Goal: Navigation & Orientation: Find specific page/section

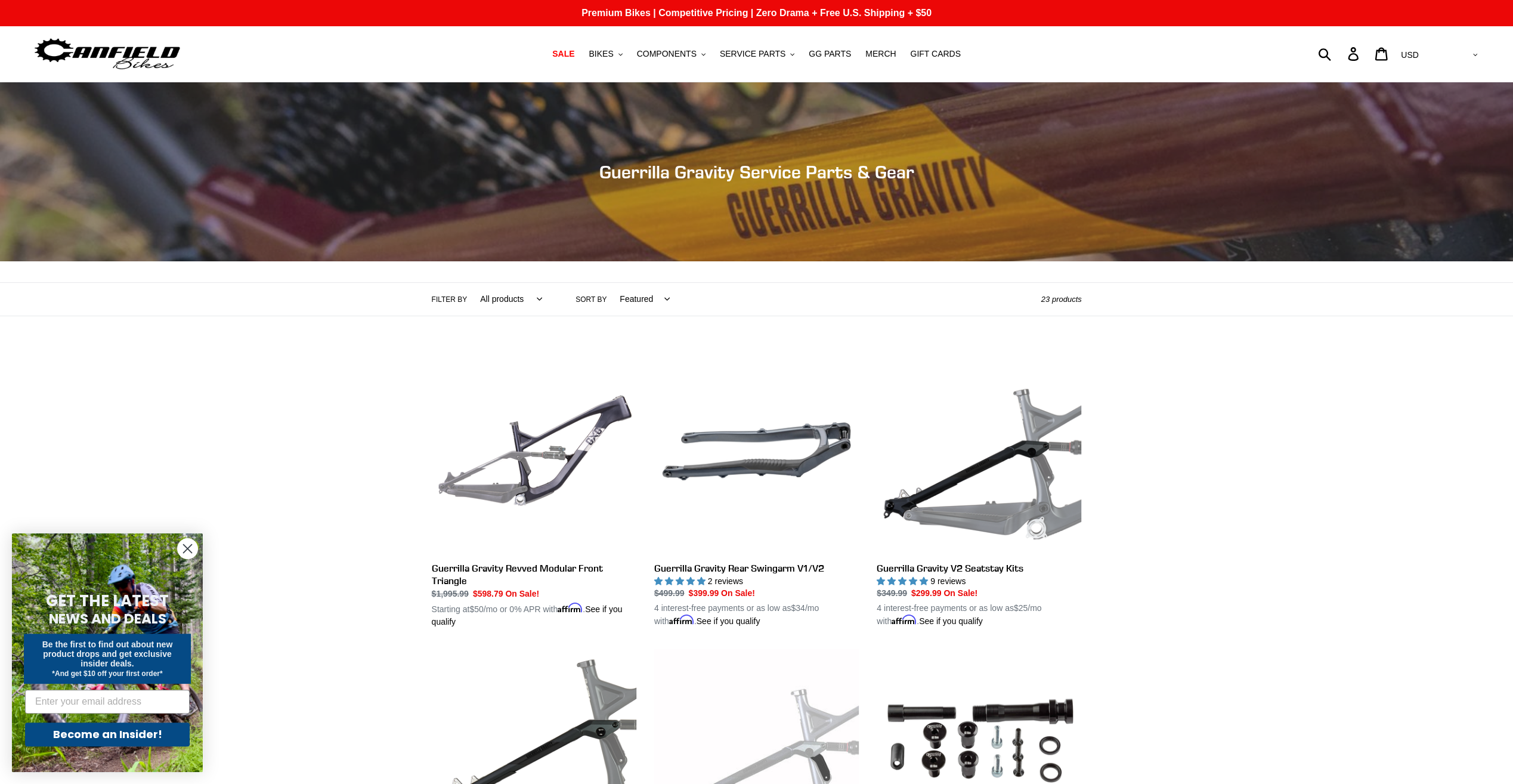
click at [101, 49] on img at bounding box center [108, 54] width 149 height 38
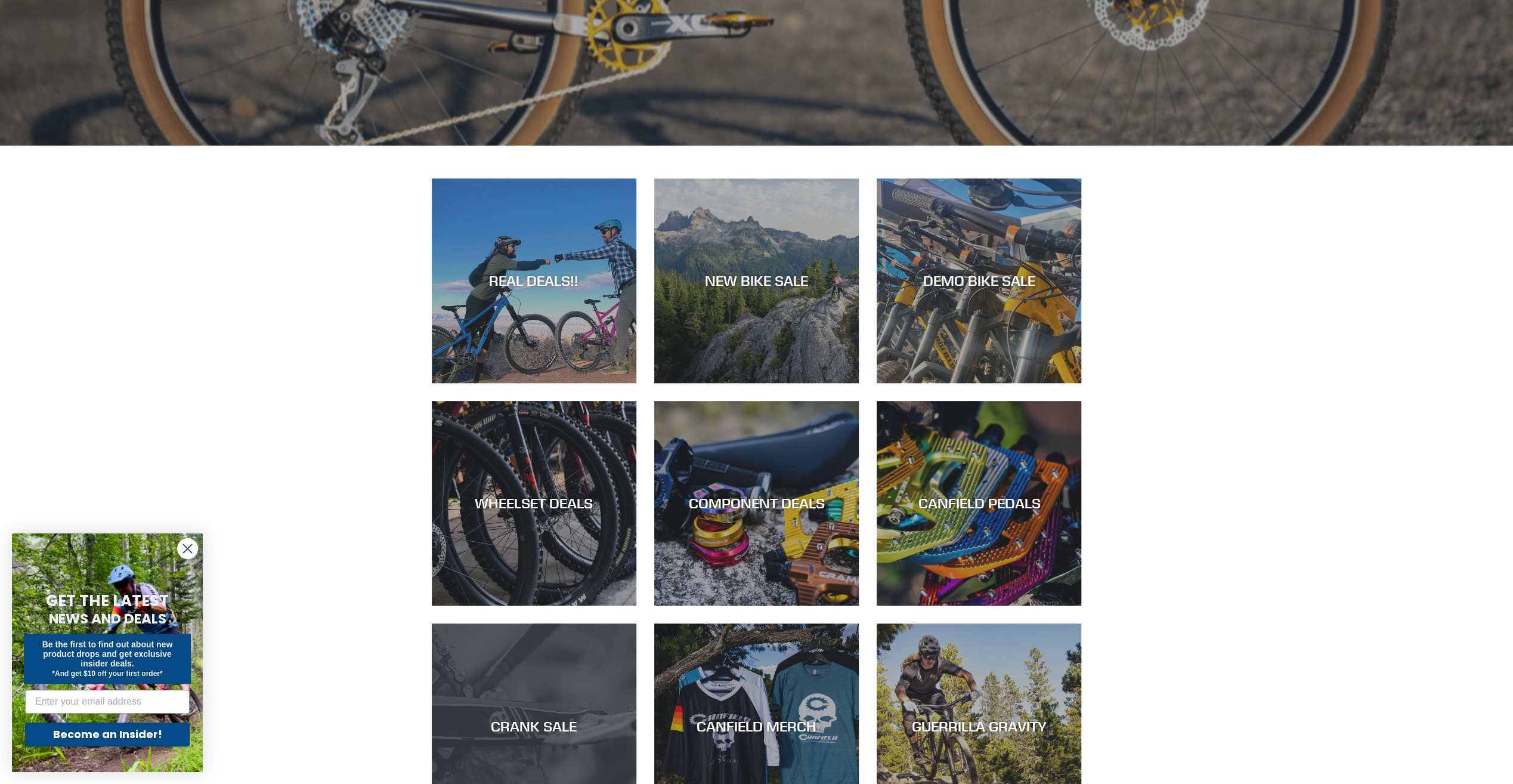
scroll to position [715, 0]
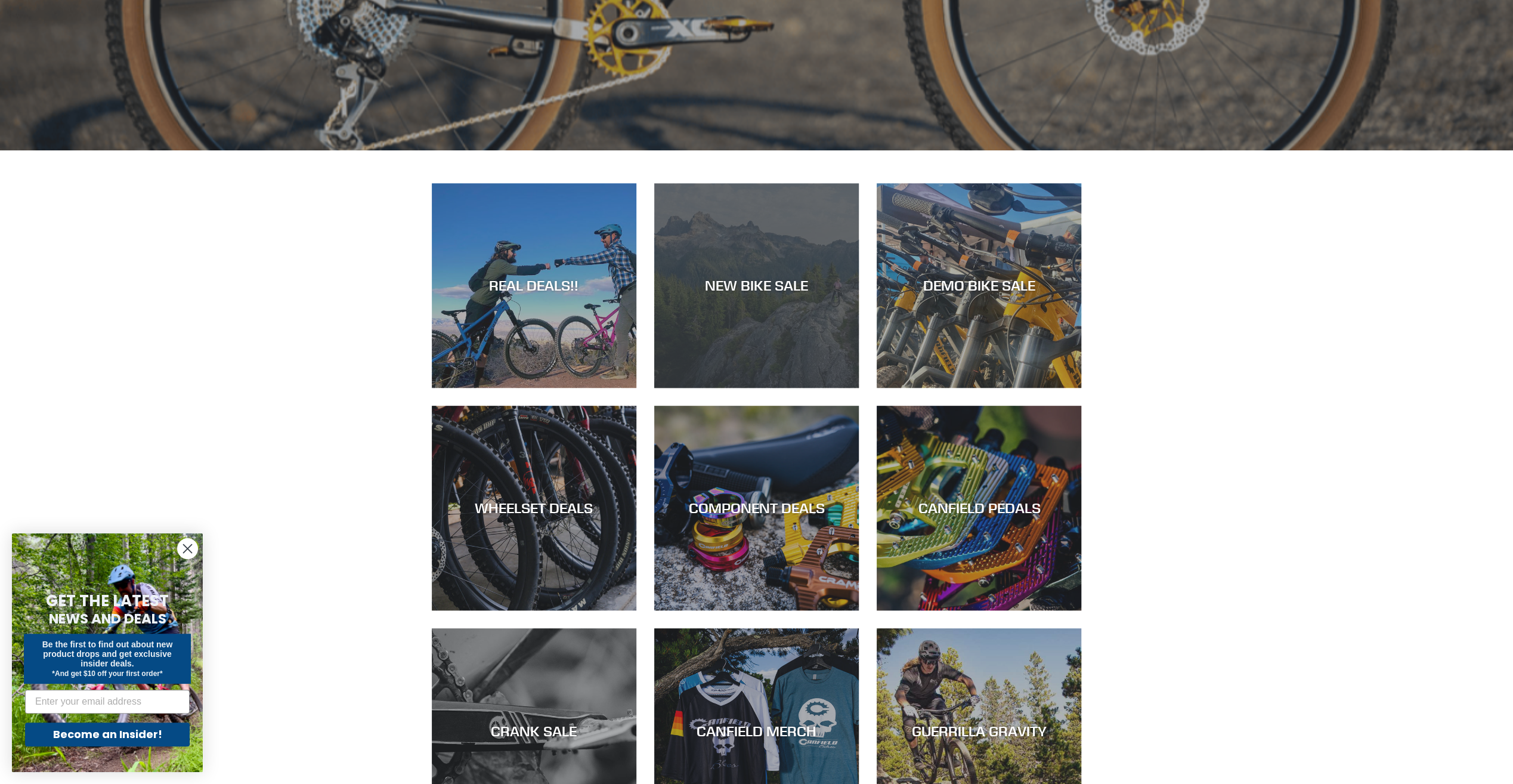
click at [786, 388] on div "NEW BIKE SALE" at bounding box center [757, 388] width 205 height 0
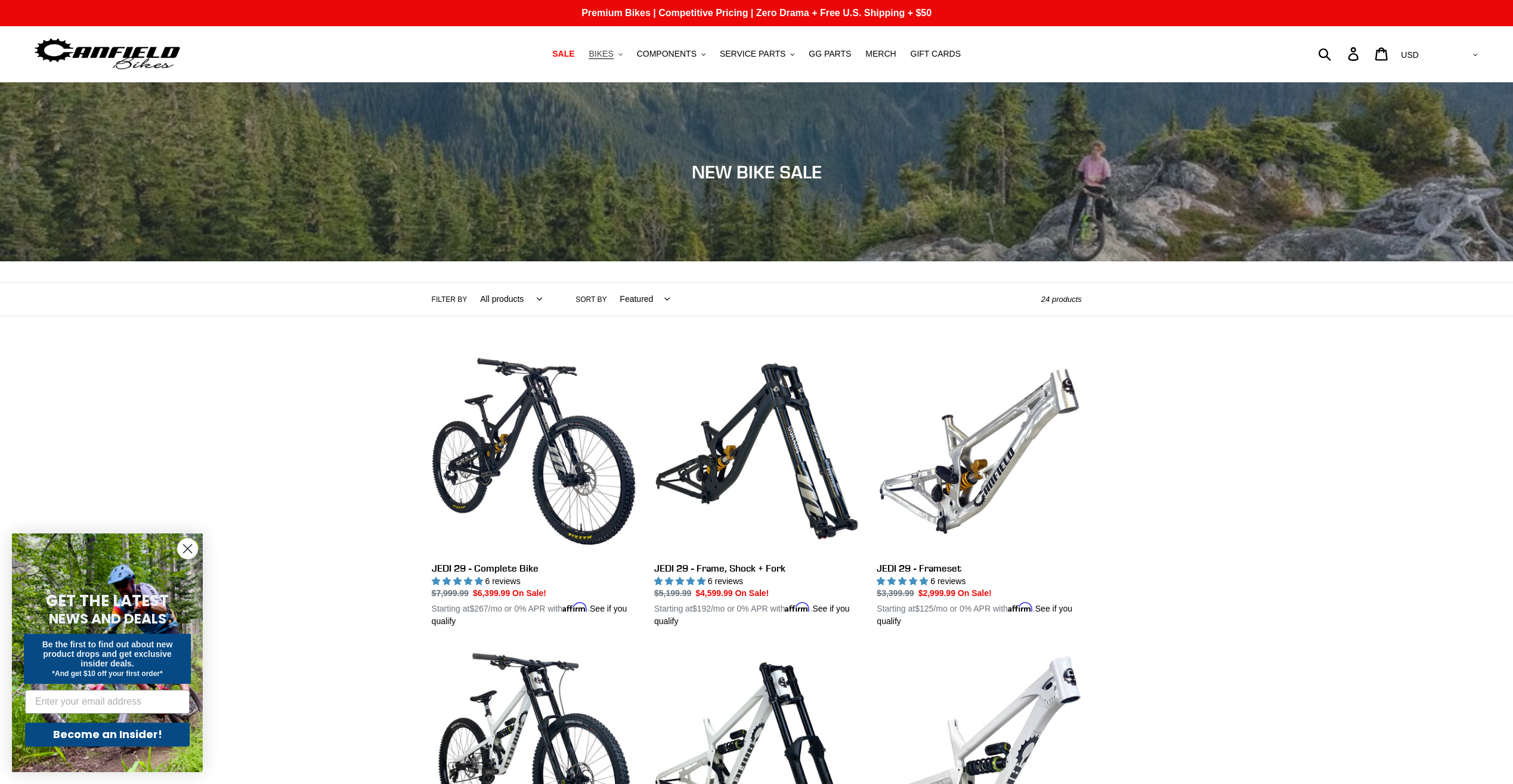
click at [628, 52] on button "BIKES .cls-1{fill:#231f20}" at bounding box center [606, 54] width 46 height 16
